Goal: Entertainment & Leisure: Consume media (video, audio)

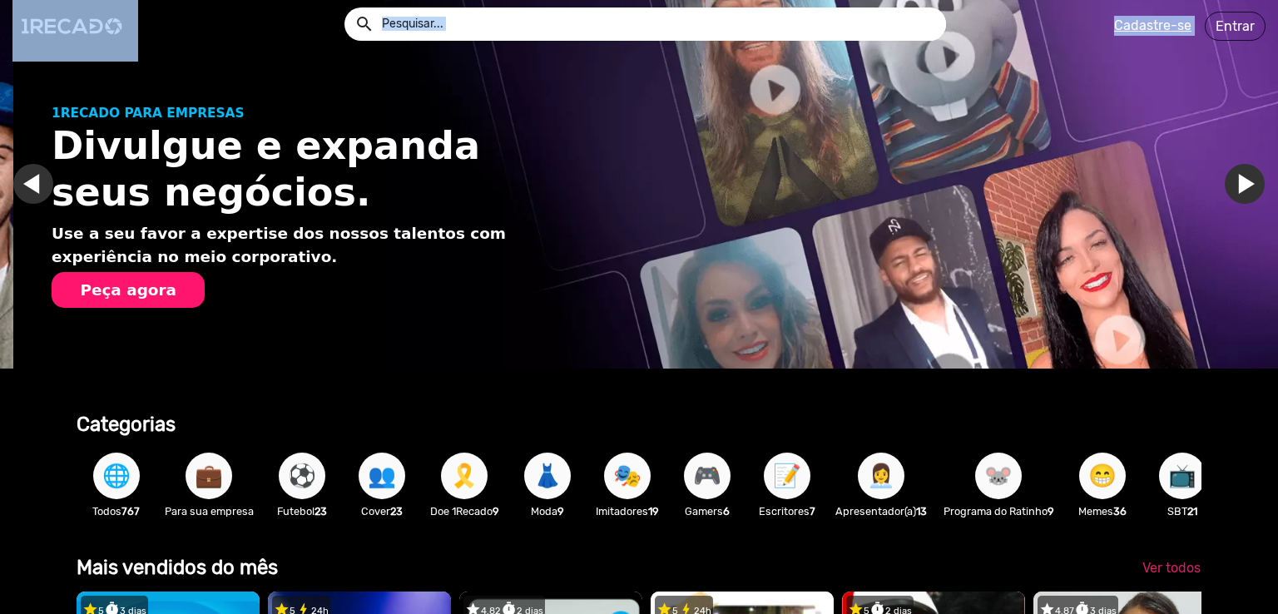
drag, startPoint x: 1277, startPoint y: 38, endPoint x: 1277, endPoint y: 124, distance: 85.7
click at [1277, 124] on app-navigation "search help_outline search menu Cadastre-se Entrar help_outline [PERSON_NAME] s…" at bounding box center [639, 89] width 1278 height 77
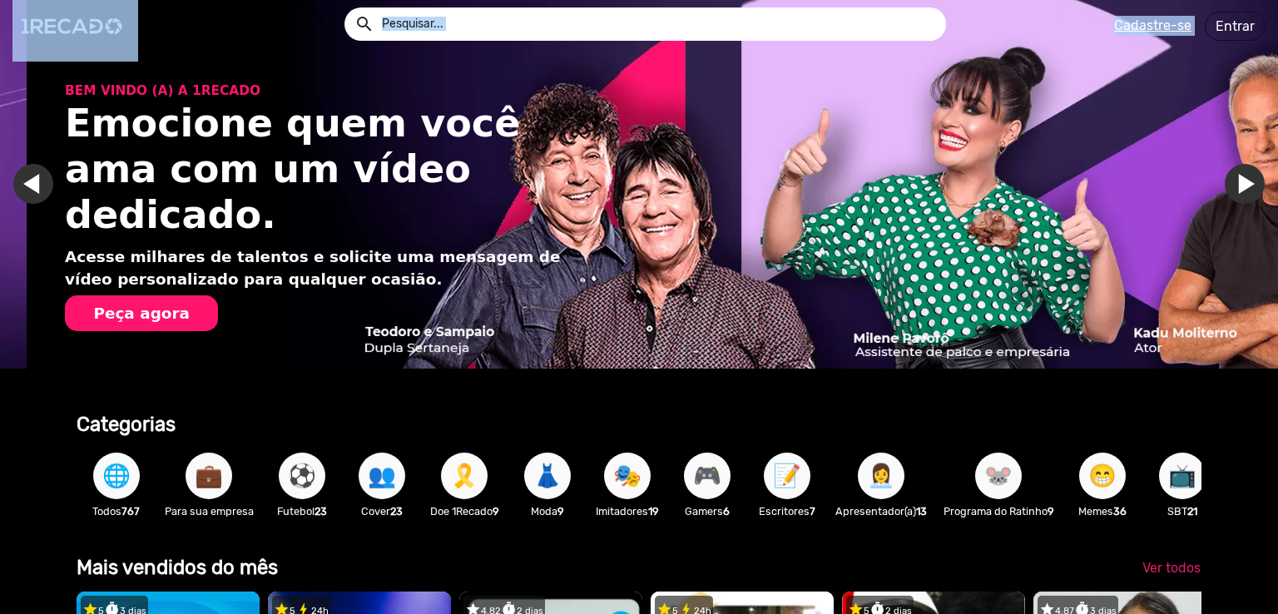
scroll to position [0, 2531]
click at [1275, 50] on div "search help_outline search menu Cadastre-se Entrar" at bounding box center [639, 26] width 1278 height 52
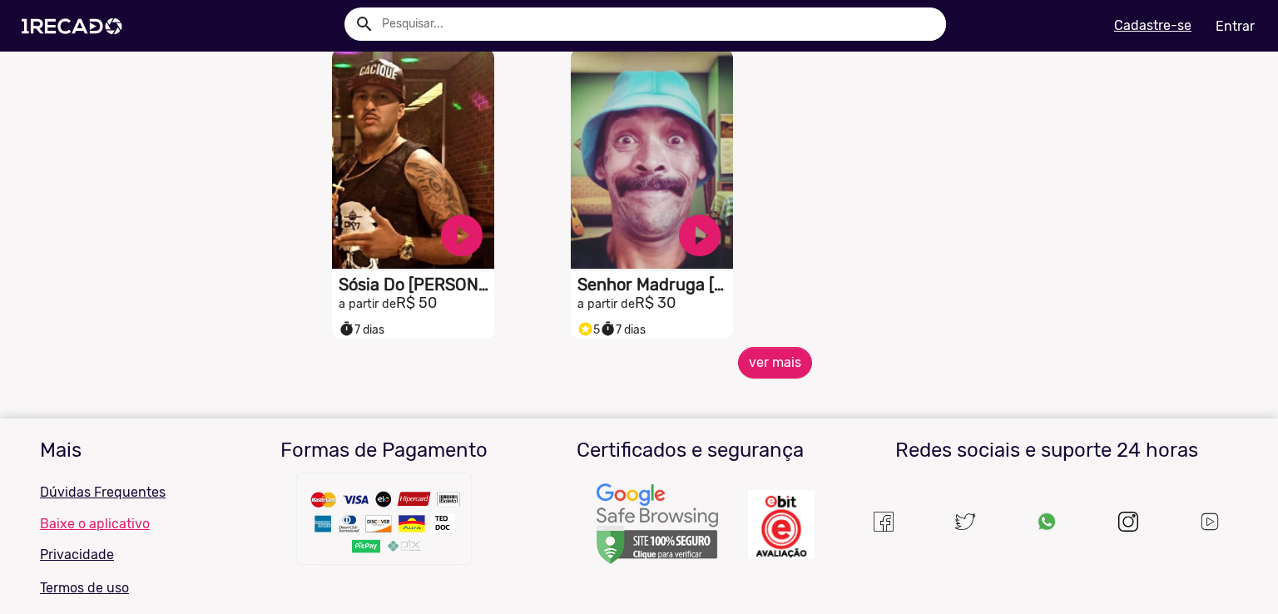
scroll to position [781, 0]
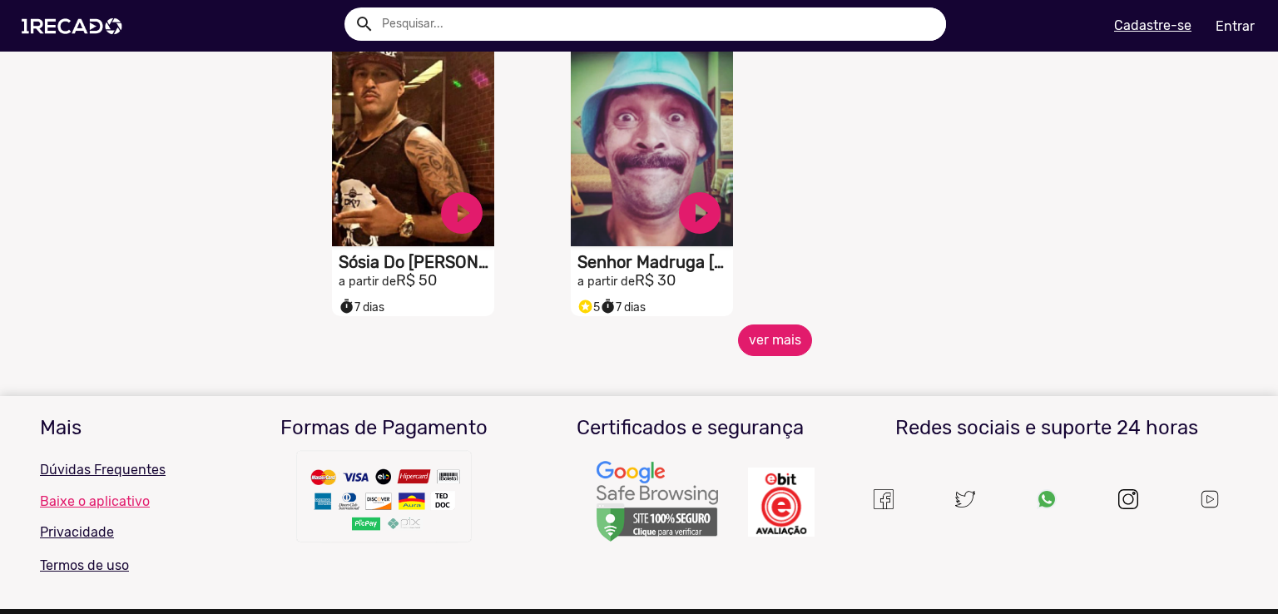
click at [761, 356] on button "ver mais" at bounding box center [775, 341] width 74 height 32
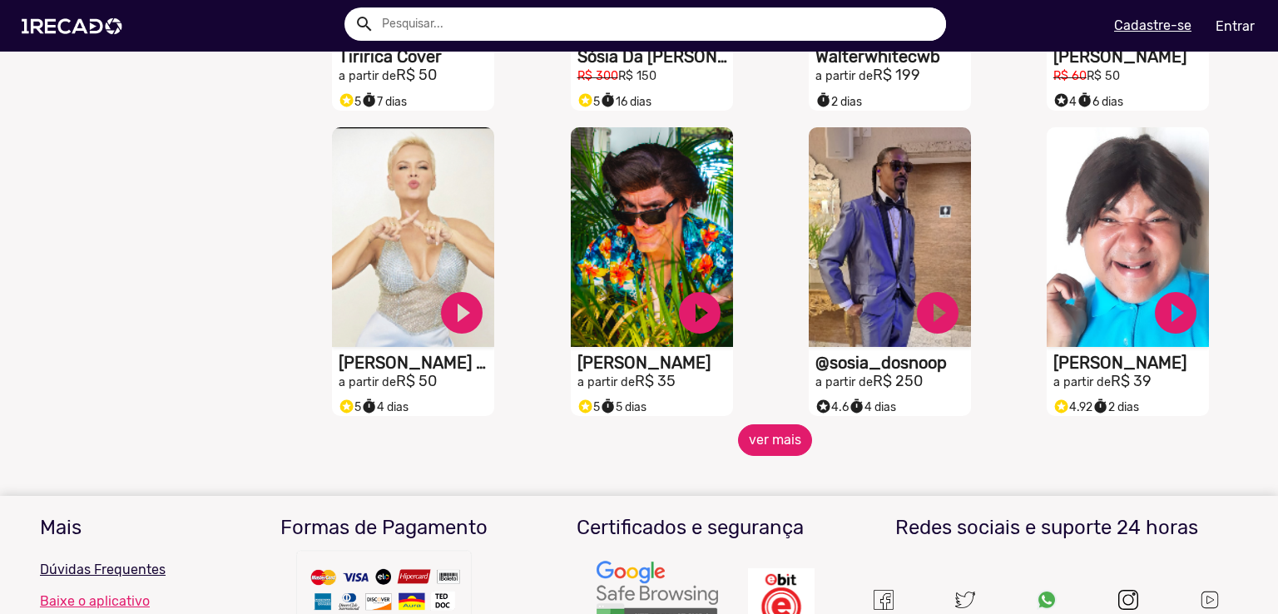
scroll to position [1295, 0]
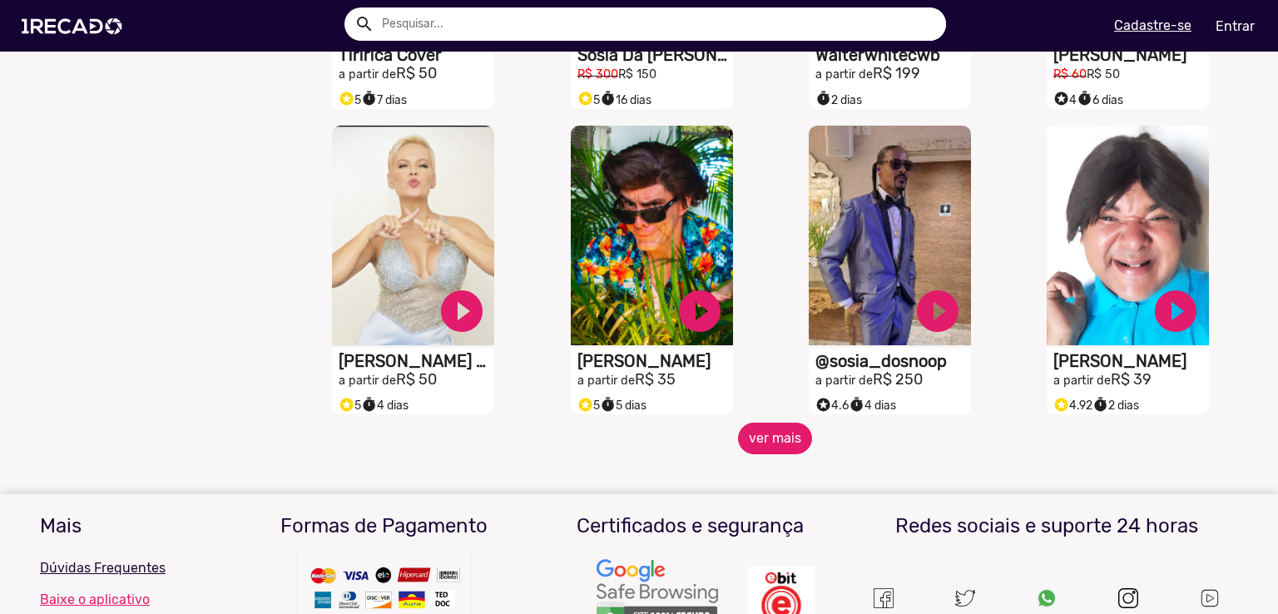
click at [750, 445] on button "ver mais" at bounding box center [775, 439] width 74 height 32
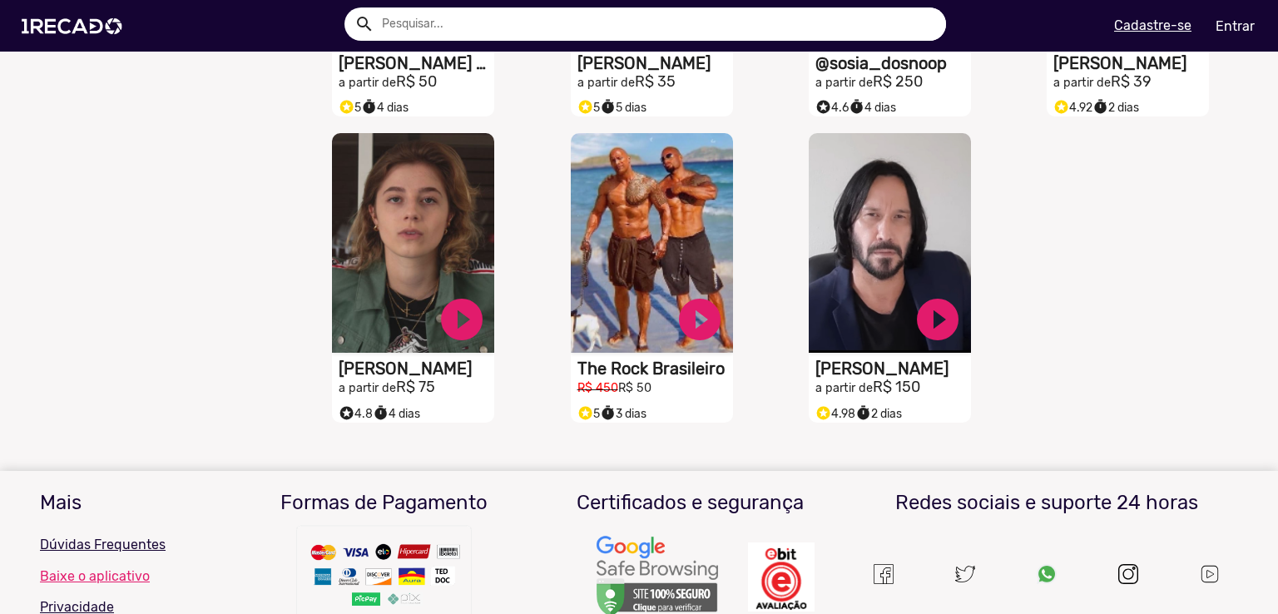
scroll to position [1588, 0]
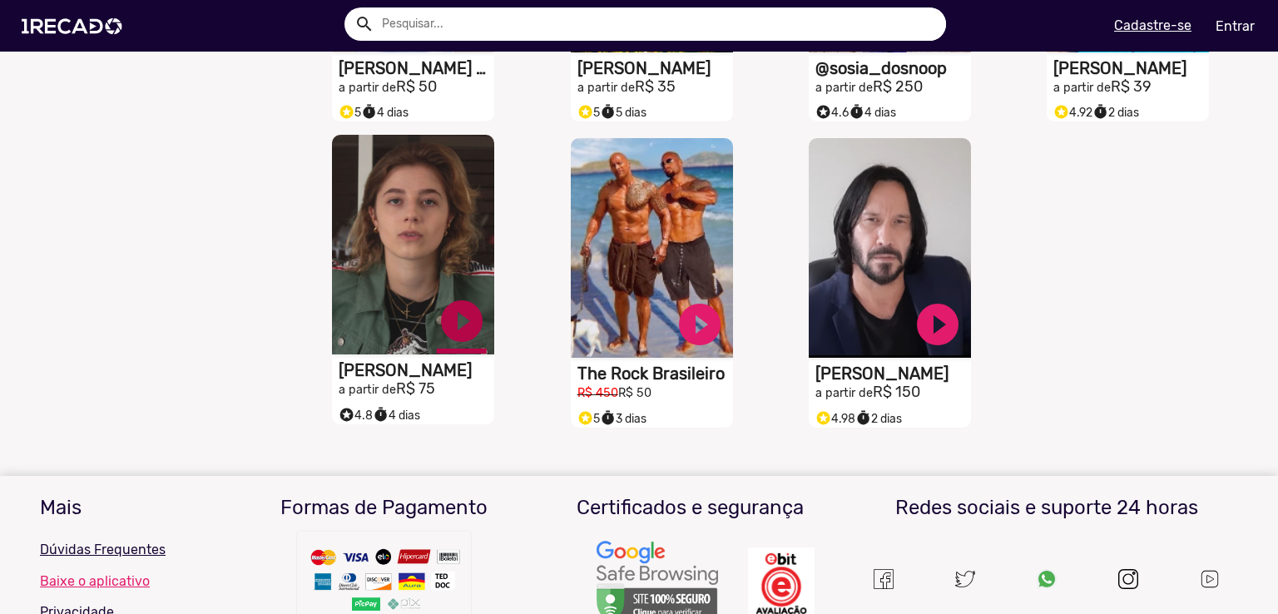
click at [450, 331] on link "play_circle_filled" at bounding box center [462, 321] width 50 height 50
click at [453, 332] on link "pause_circle" at bounding box center [462, 321] width 50 height 50
